Goal: Check status: Check status

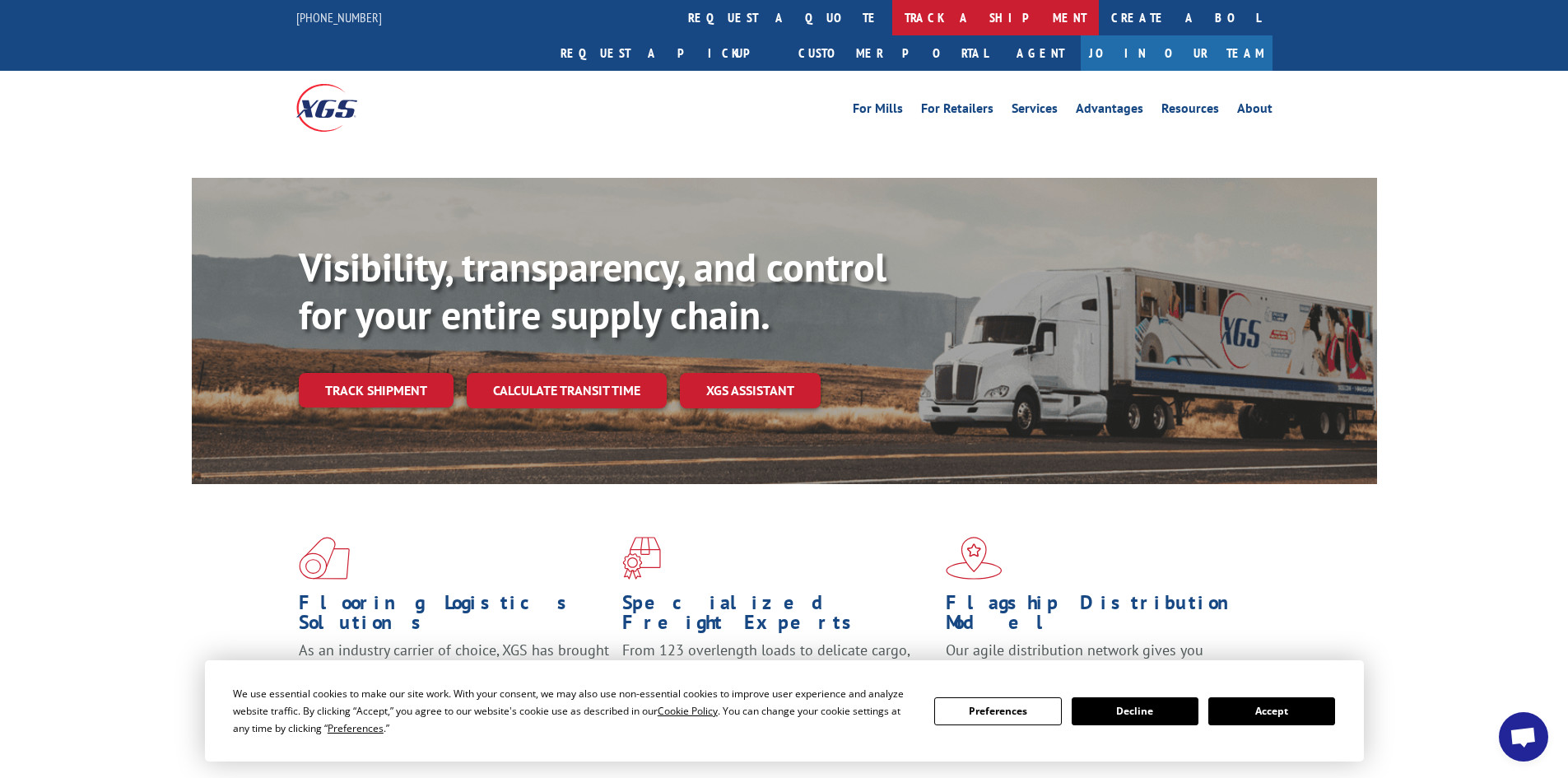
click at [892, 18] on link "track a shipment" at bounding box center [995, 18] width 207 height 35
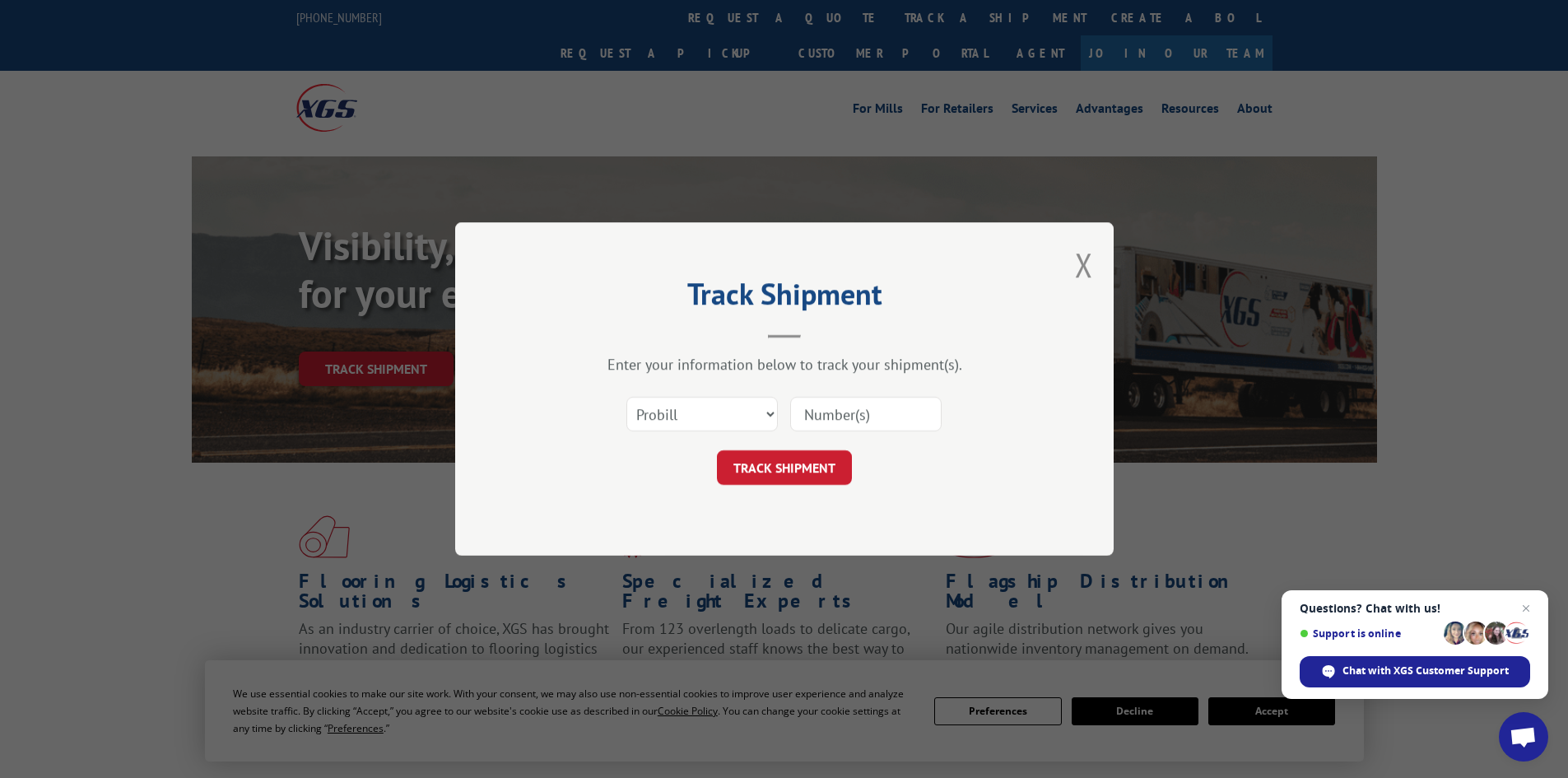
click at [766, 415] on select "Select category... Probill BOL PO" at bounding box center [702, 414] width 151 height 34
select select "bol"
click at [626, 397] on select "Select category... Probill BOL PO" at bounding box center [702, 414] width 151 height 34
click at [801, 417] on input at bounding box center [866, 414] width 151 height 34
paste input "5996878"
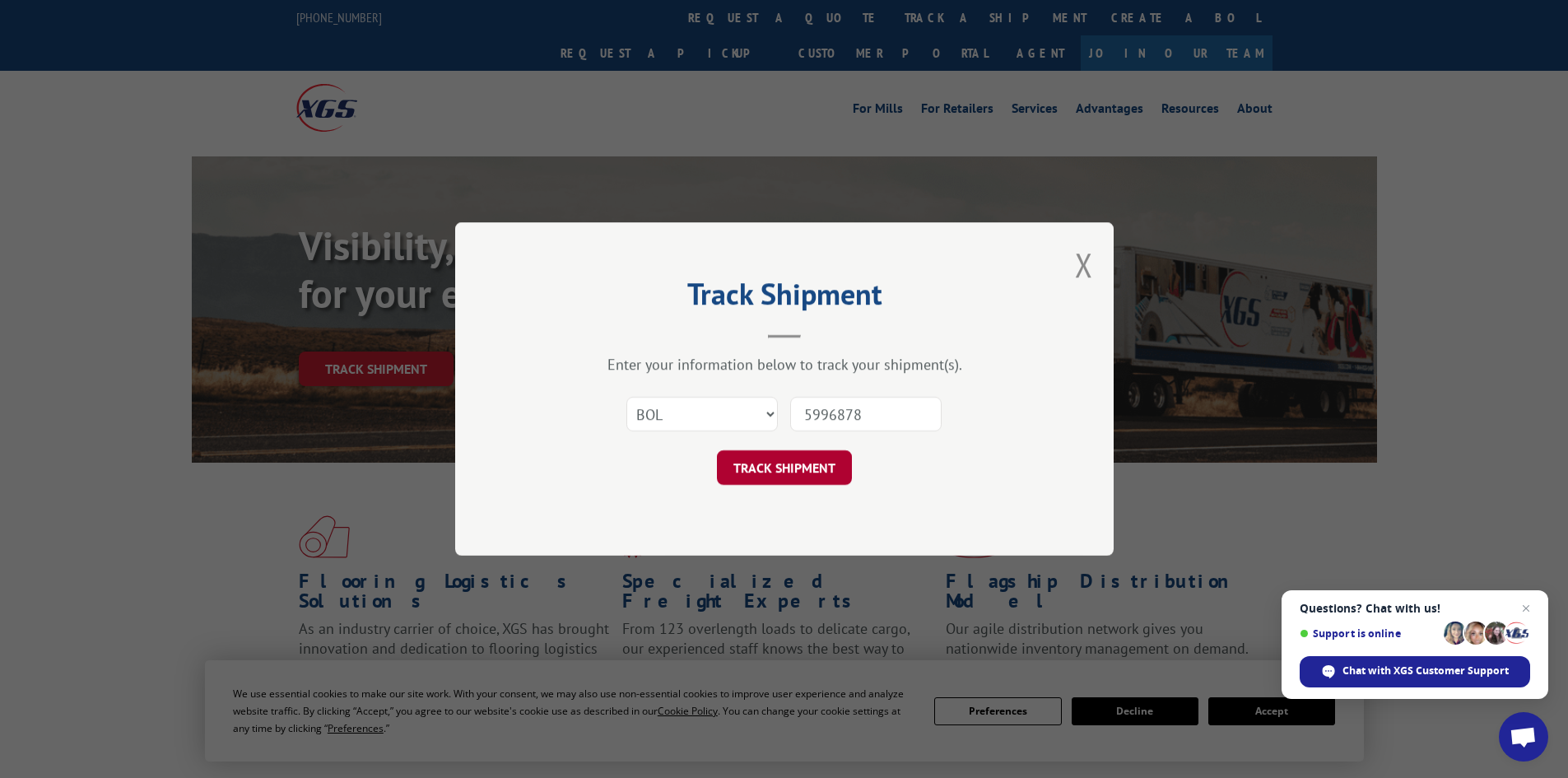
type input "5996878"
click at [785, 462] on button "TRACK SHIPMENT" at bounding box center [784, 468] width 135 height 34
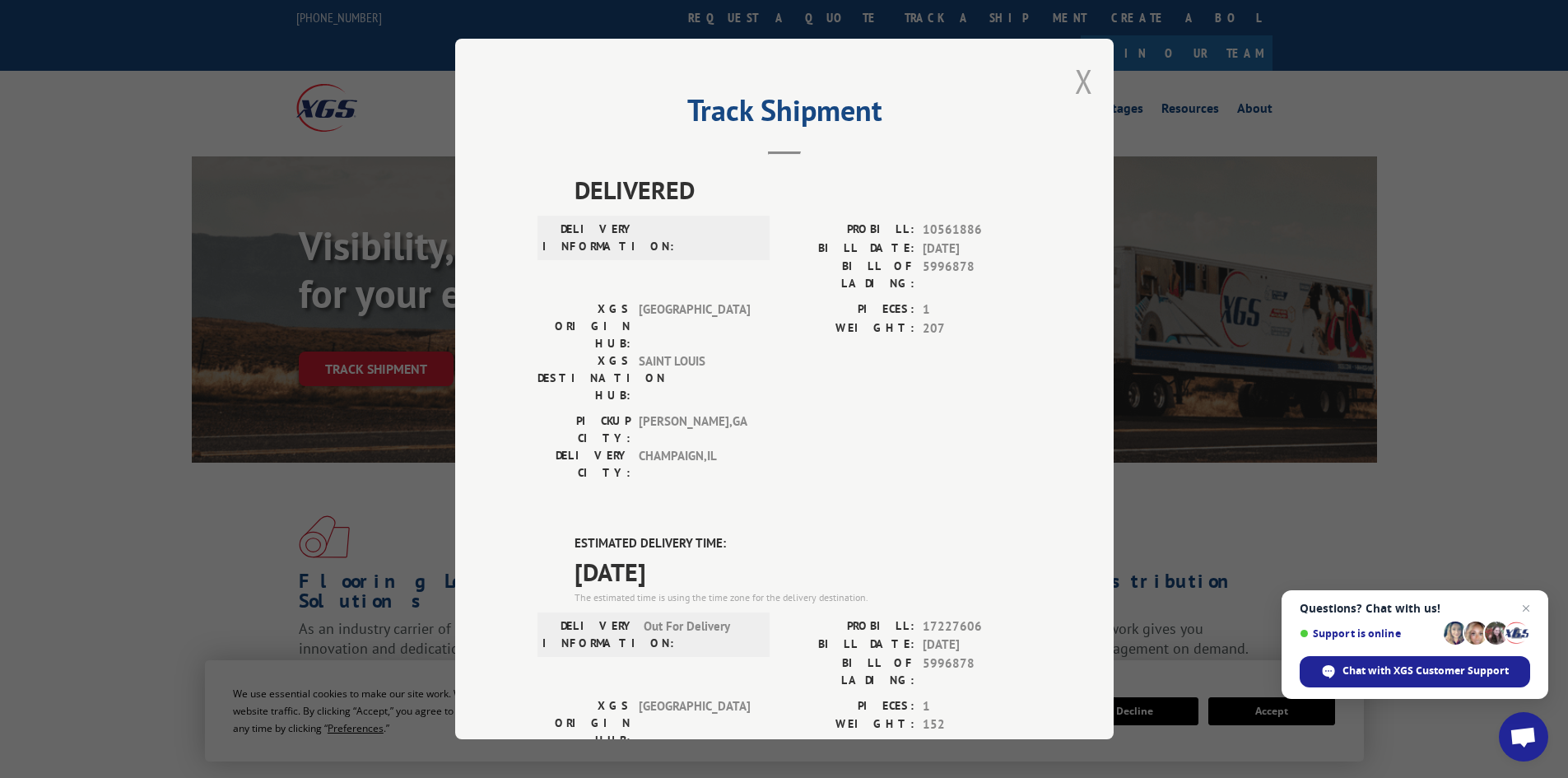
click at [1075, 78] on button "Close modal" at bounding box center [1085, 81] width 18 height 44
